Goal: Task Accomplishment & Management: Complete application form

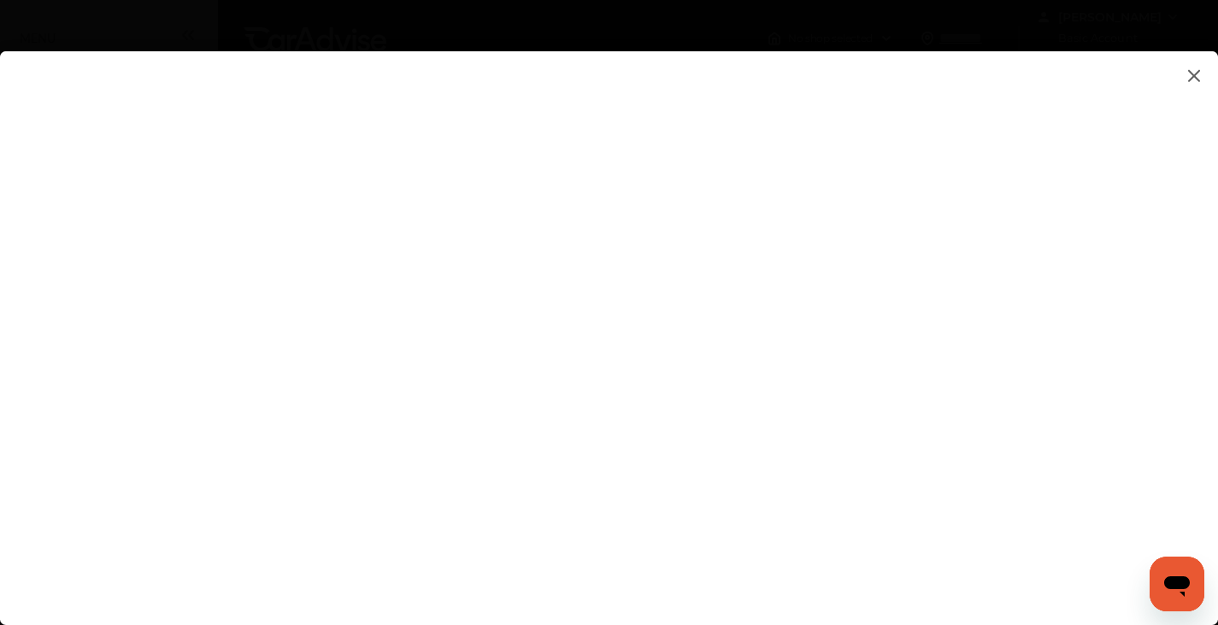
click at [739, 519] on flutter-view at bounding box center [609, 320] width 1218 height 539
type input "**********"
click at [1206, 341] on flutter-view at bounding box center [609, 320] width 1218 height 539
click at [1186, 332] on flutter-view at bounding box center [609, 320] width 1218 height 539
click at [674, 540] on flutter-view at bounding box center [609, 320] width 1218 height 539
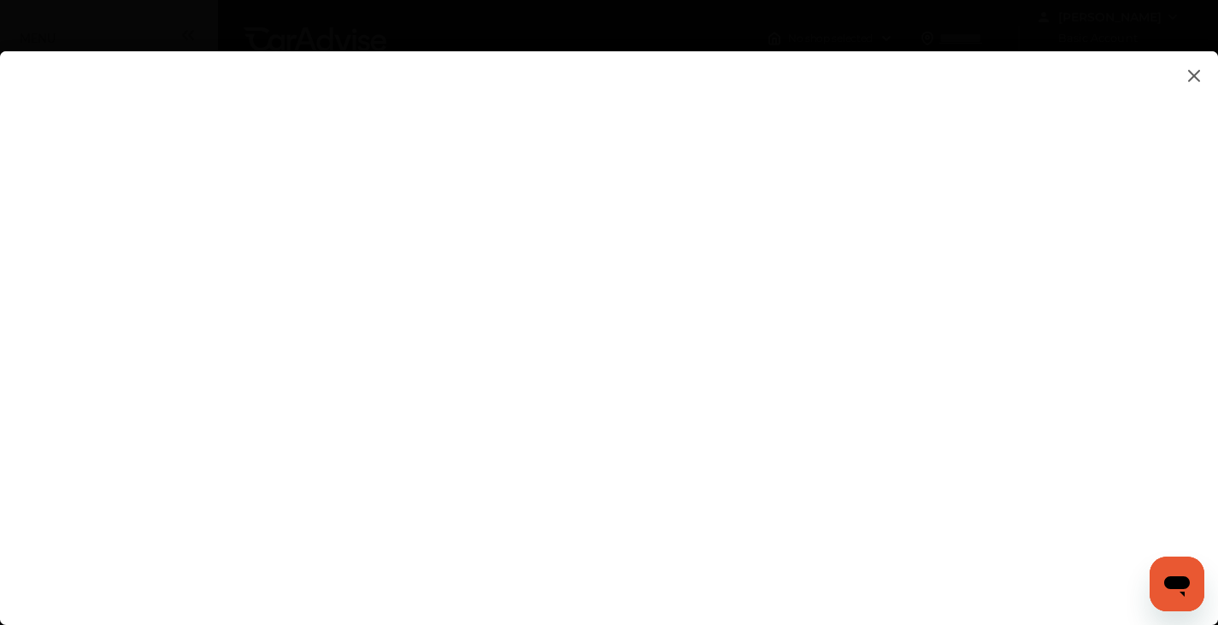
click at [804, 575] on flutter-view at bounding box center [609, 320] width 1218 height 539
click at [1058, 396] on flutter-view at bounding box center [609, 320] width 1218 height 539
click at [714, 451] on flutter-view at bounding box center [609, 320] width 1218 height 539
type input "*********"
click at [696, 547] on flutter-view "*********" at bounding box center [609, 320] width 1218 height 539
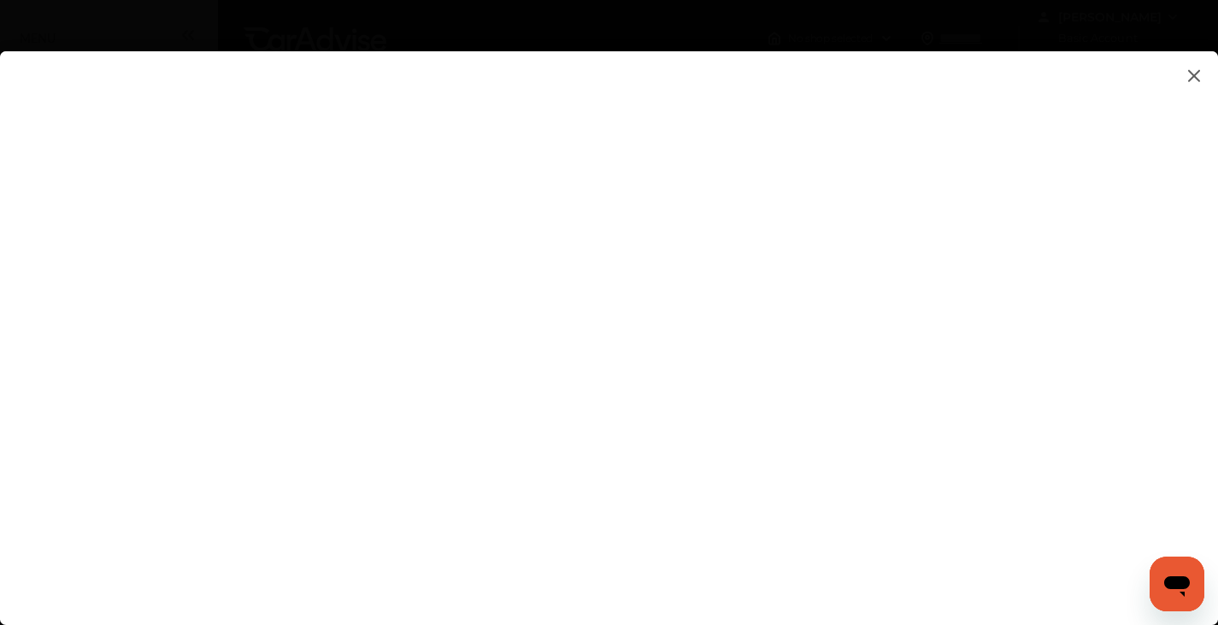
click at [1218, 288] on html "My Account Dashboard Approvals Maintenance Schedule Membership Card Fuel Gloveb…" at bounding box center [609, 312] width 1218 height 625
click at [1056, 315] on flutter-view at bounding box center [609, 320] width 1218 height 539
click at [716, 389] on flutter-view at bounding box center [609, 320] width 1218 height 539
type textarea "**********"
click at [821, 456] on flutter-view "**********" at bounding box center [609, 320] width 1218 height 539
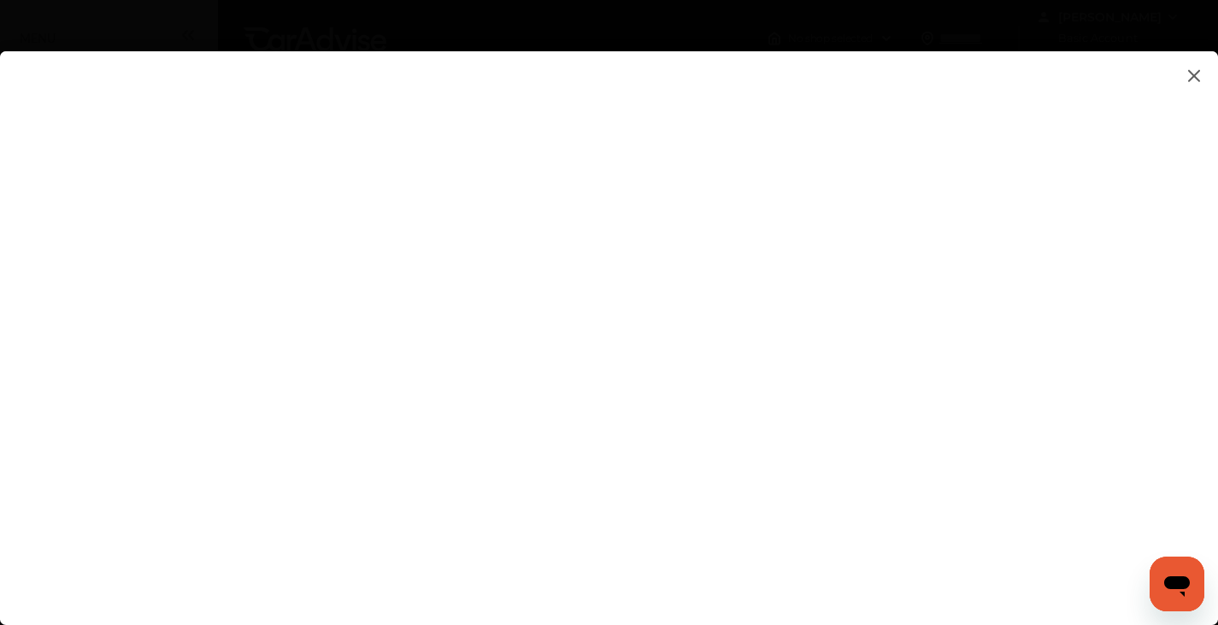
click at [1203, 266] on flutter-view at bounding box center [609, 320] width 1218 height 539
click at [775, 454] on flutter-view at bounding box center [609, 320] width 1218 height 539
click at [1059, 357] on flutter-view at bounding box center [609, 320] width 1218 height 539
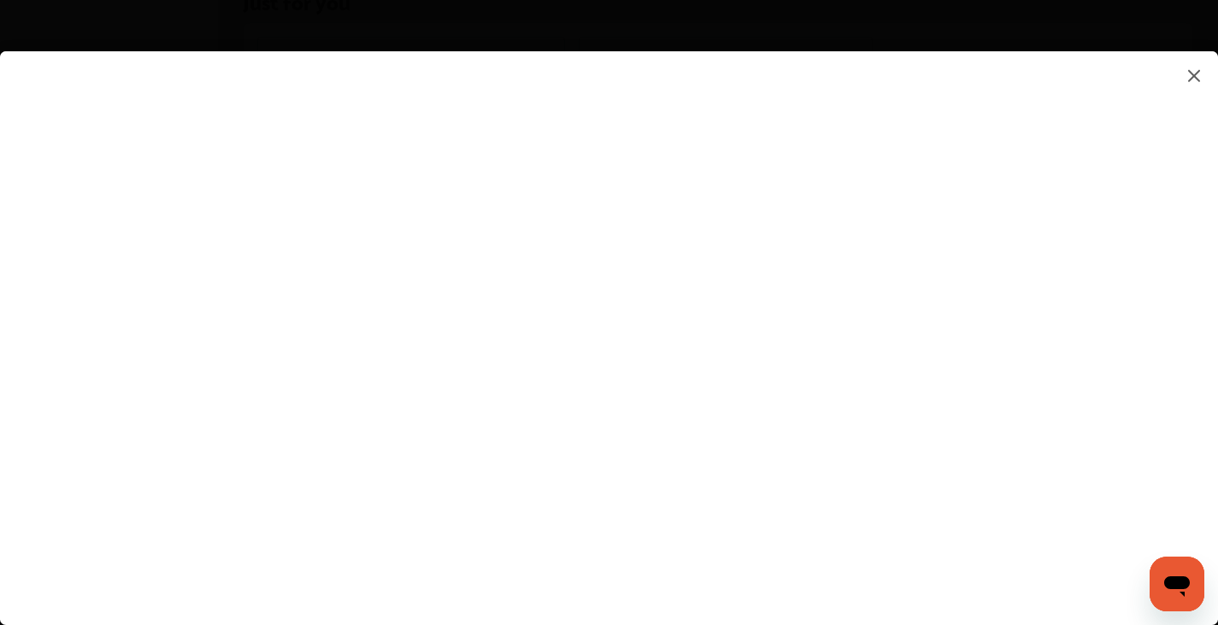
click at [704, 385] on flutter-view at bounding box center [609, 320] width 1218 height 539
click at [874, 528] on flutter-view at bounding box center [609, 320] width 1218 height 539
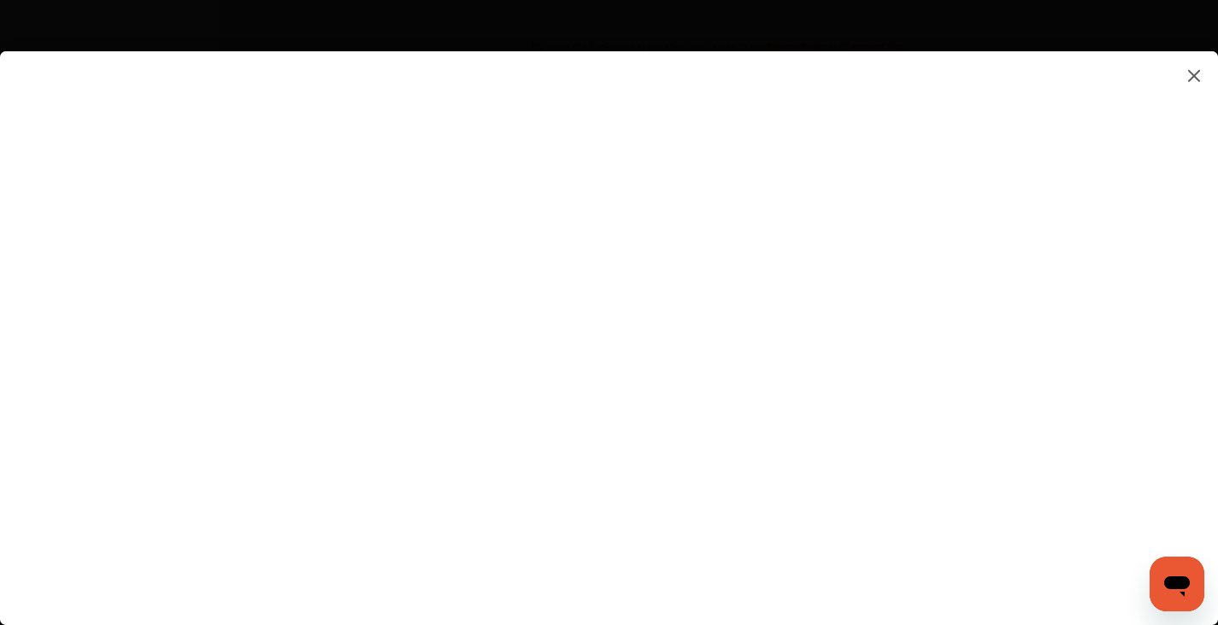
click at [1185, 44] on div at bounding box center [622, 326] width 1245 height 652
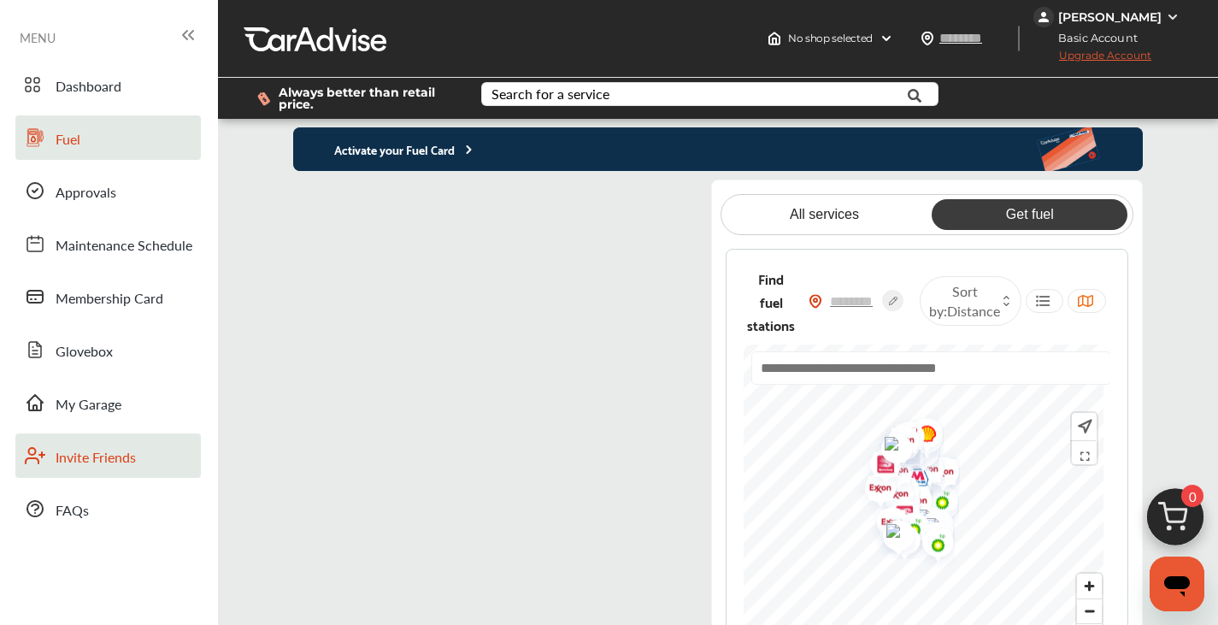
click at [95, 459] on span "Invite Friends" at bounding box center [96, 458] width 80 height 22
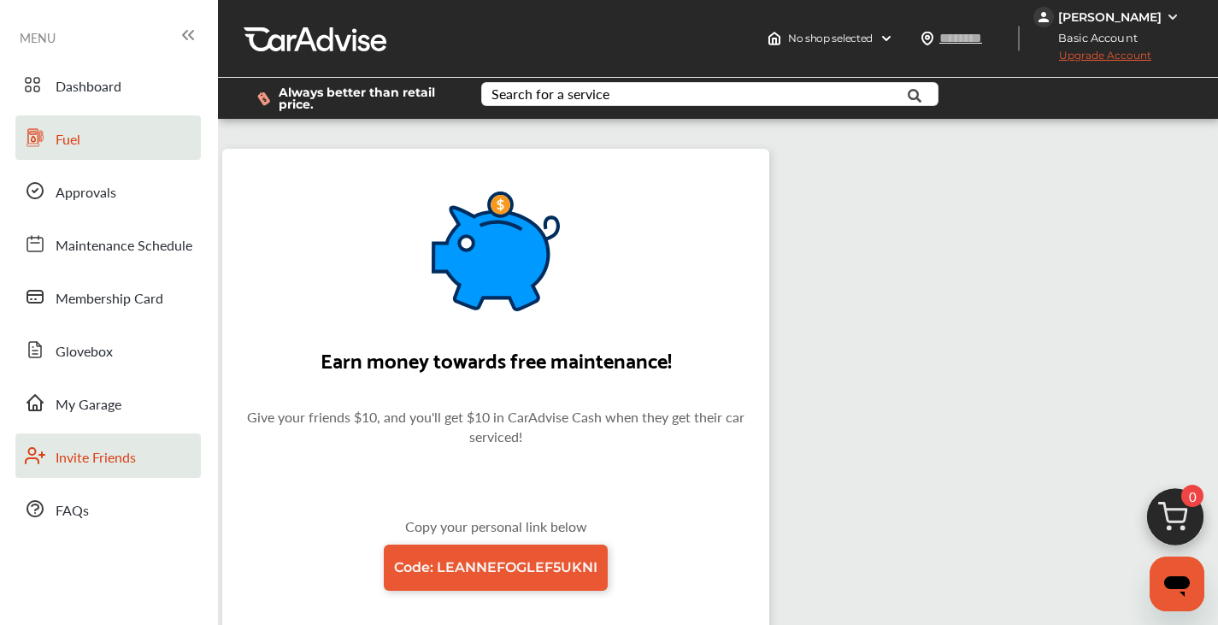
click at [74, 124] on link "Fuel" at bounding box center [107, 137] width 185 height 44
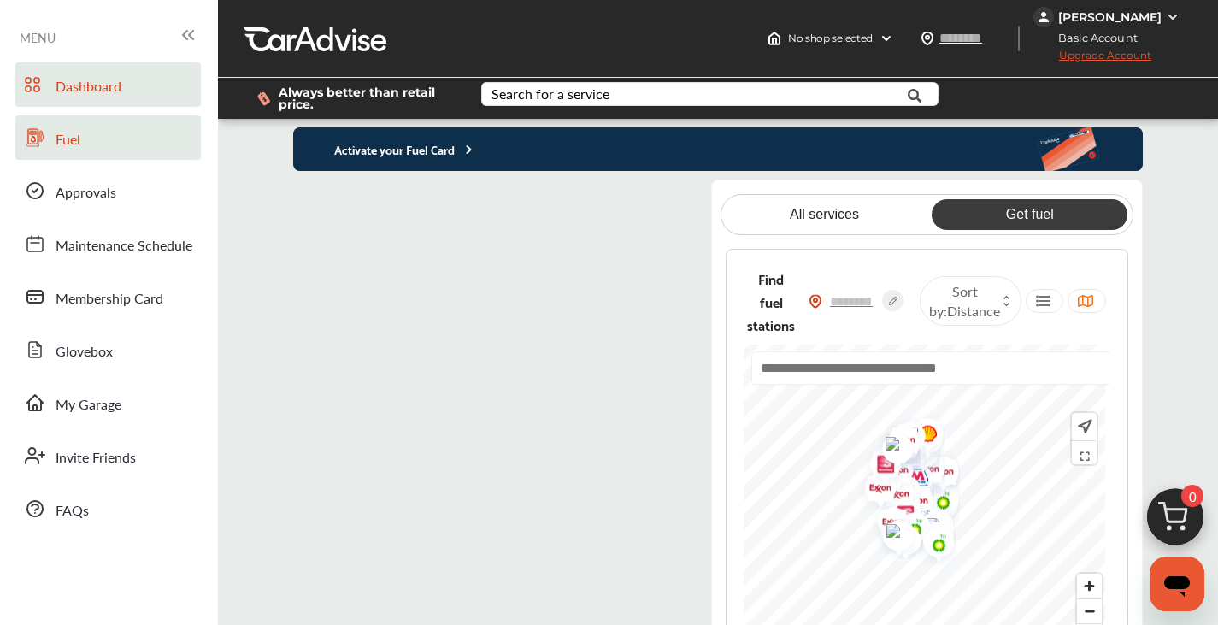
click at [92, 79] on span "Dashboard" at bounding box center [89, 87] width 66 height 22
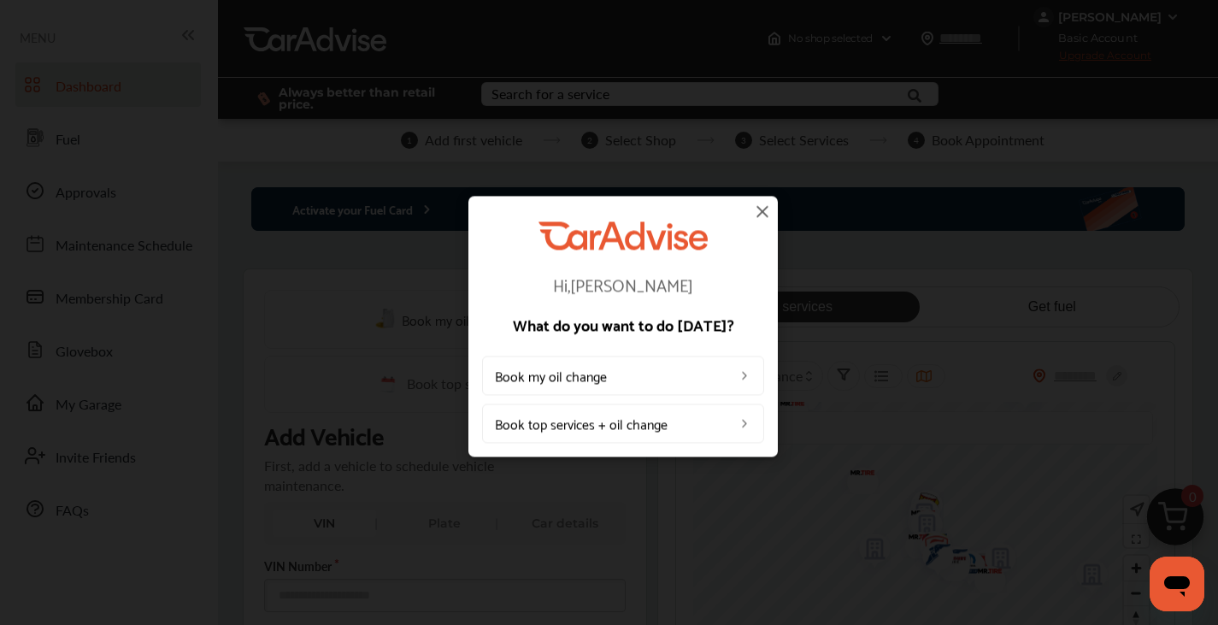
click at [745, 423] on img at bounding box center [745, 423] width 14 height 14
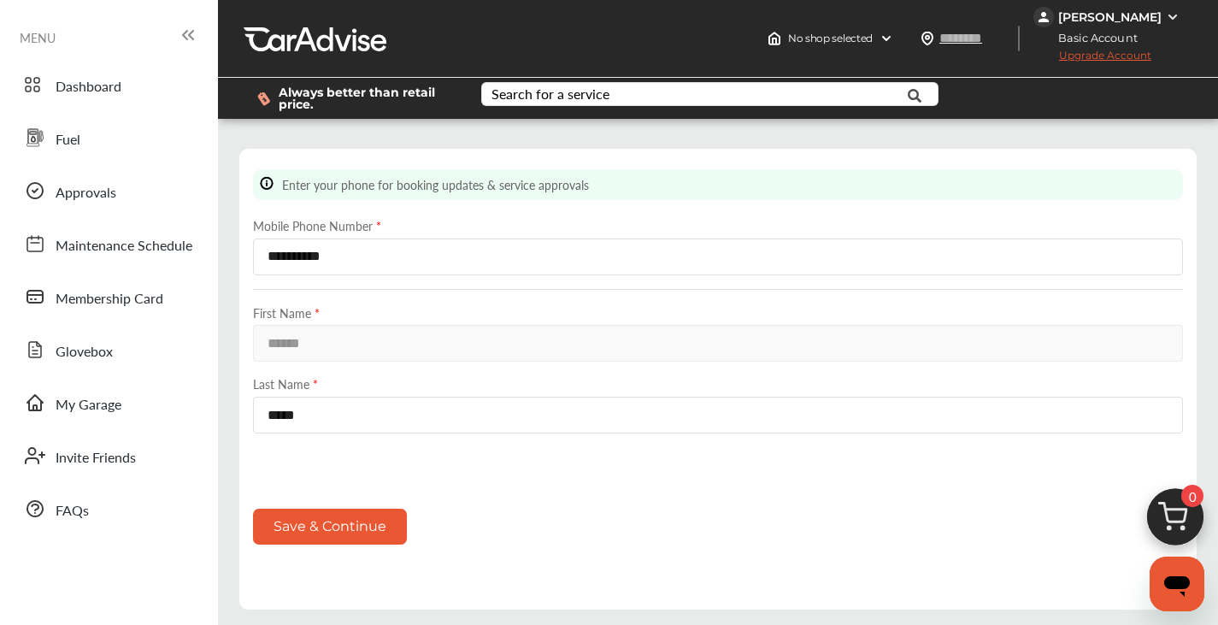
click at [342, 526] on button "Save & Continue" at bounding box center [330, 526] width 154 height 35
